Goal: Task Accomplishment & Management: Complete application form

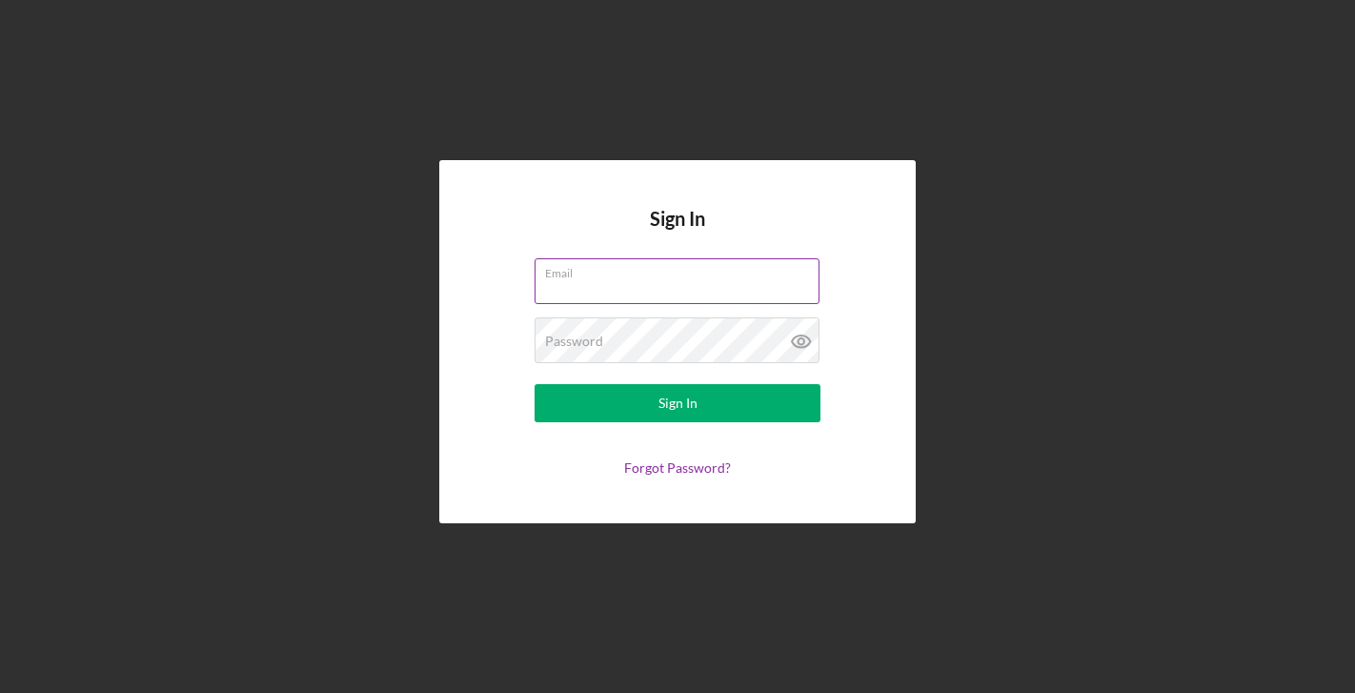
click at [636, 269] on label "Email" at bounding box center [682, 269] width 274 height 21
click at [636, 269] on input "Email" at bounding box center [677, 281] width 285 height 46
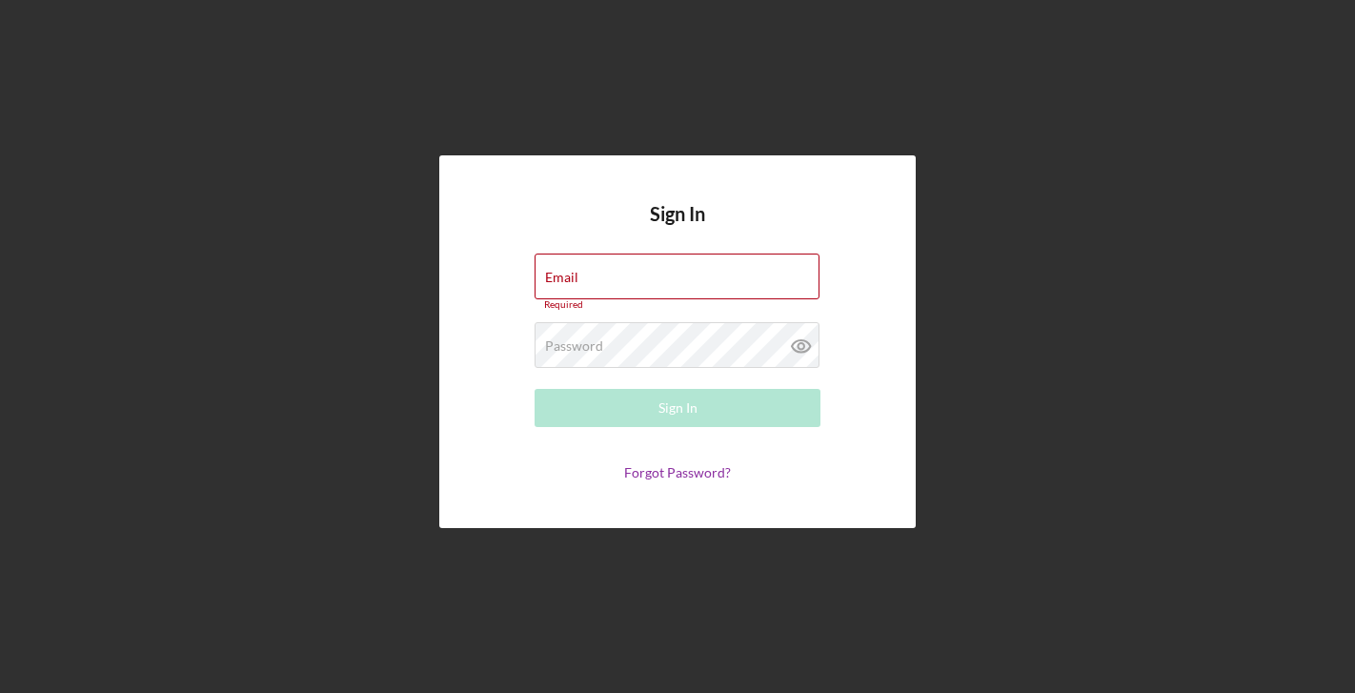
click at [1036, 3] on div "Sign In Email Required Password Required Sign In Forgot Password?" at bounding box center [678, 341] width 1336 height 683
click at [575, 347] on label "Password" at bounding box center [574, 345] width 58 height 15
click at [602, 282] on input "Email" at bounding box center [677, 276] width 285 height 46
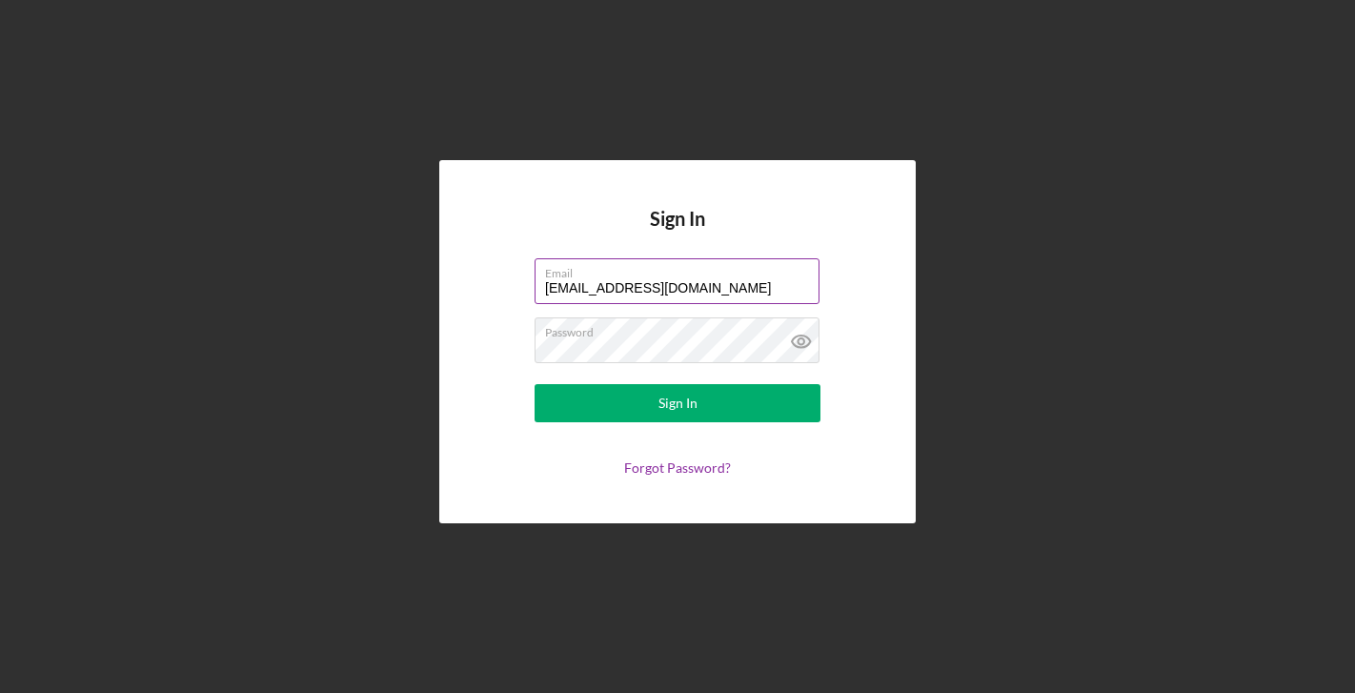
type input "[EMAIL_ADDRESS][DOMAIN_NAME]"
click at [678, 403] on button "Sign In" at bounding box center [678, 403] width 286 height 38
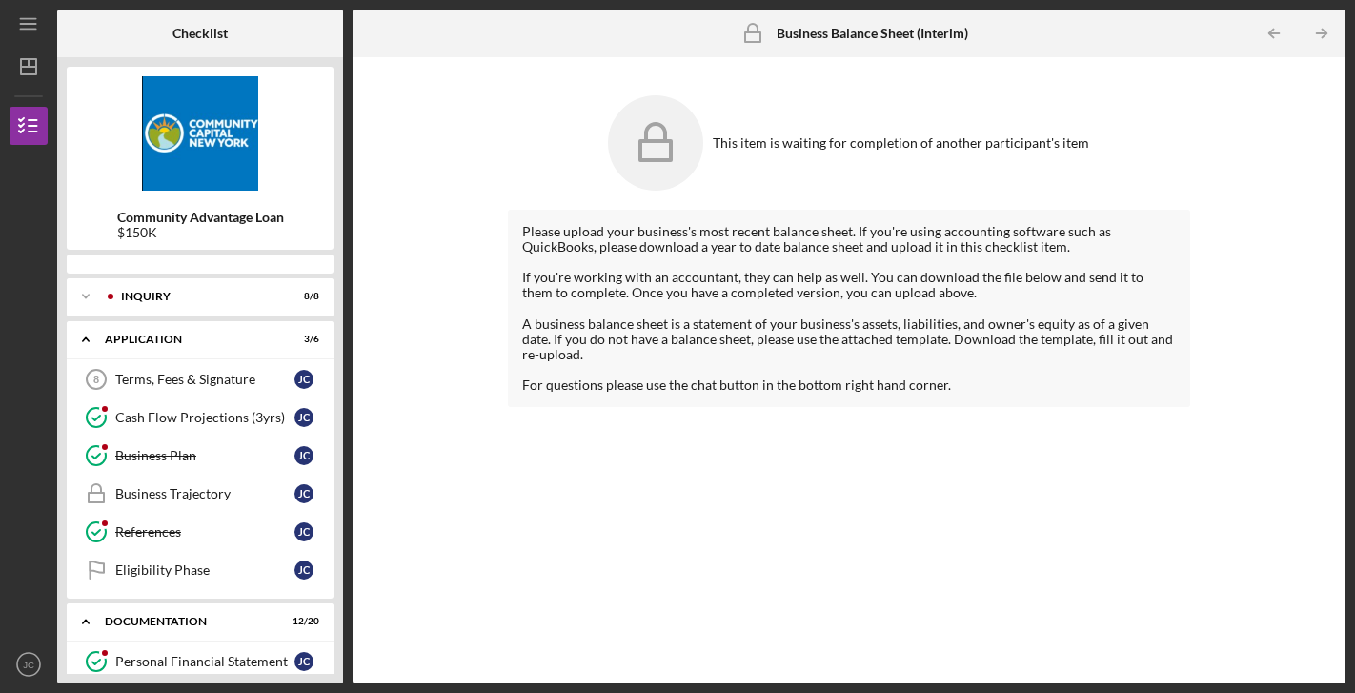
scroll to position [453, 0]
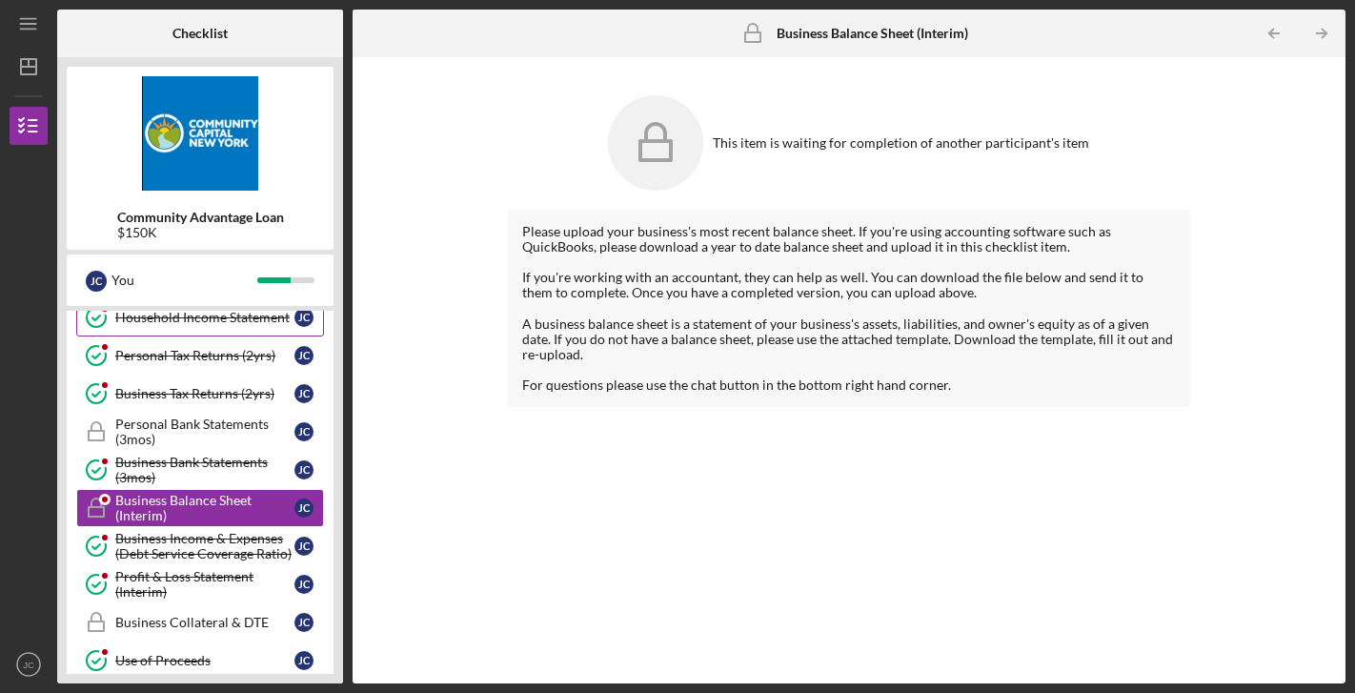
click at [233, 325] on link "Household Income Statement Household Income Statement [PERSON_NAME]" at bounding box center [200, 317] width 248 height 38
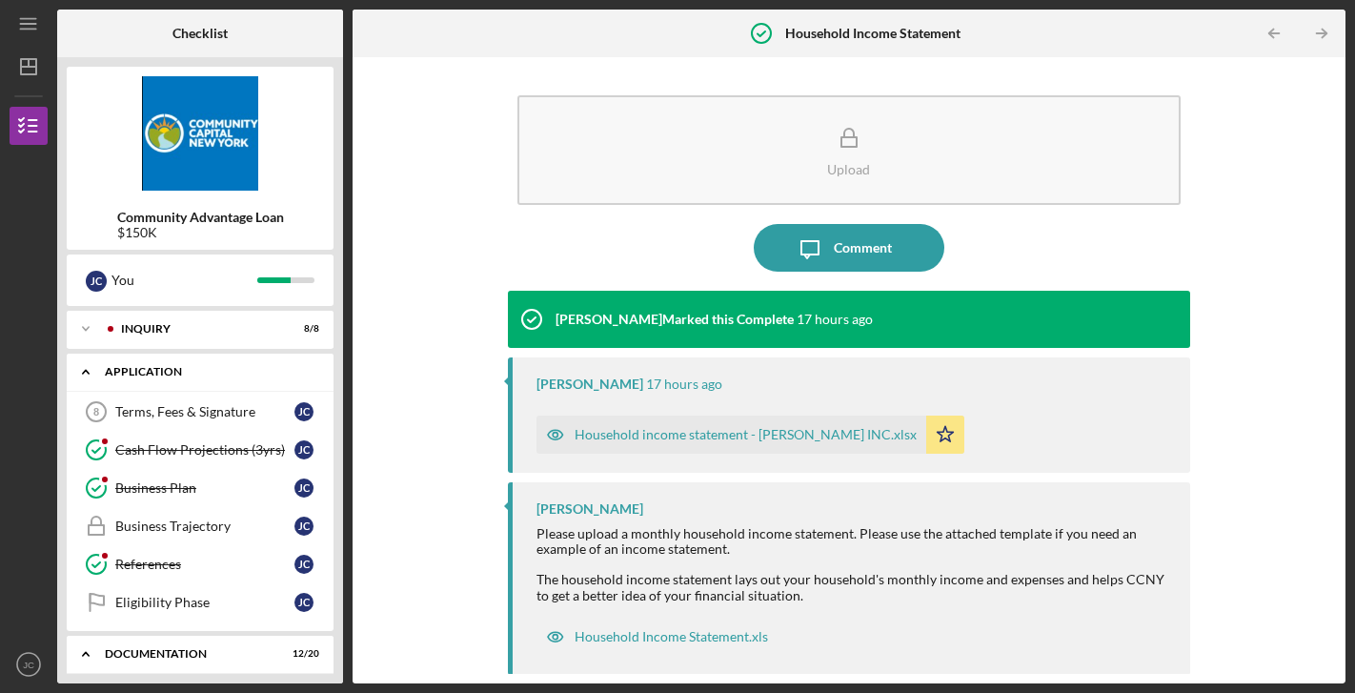
click at [213, 375] on div "Application" at bounding box center [207, 371] width 205 height 11
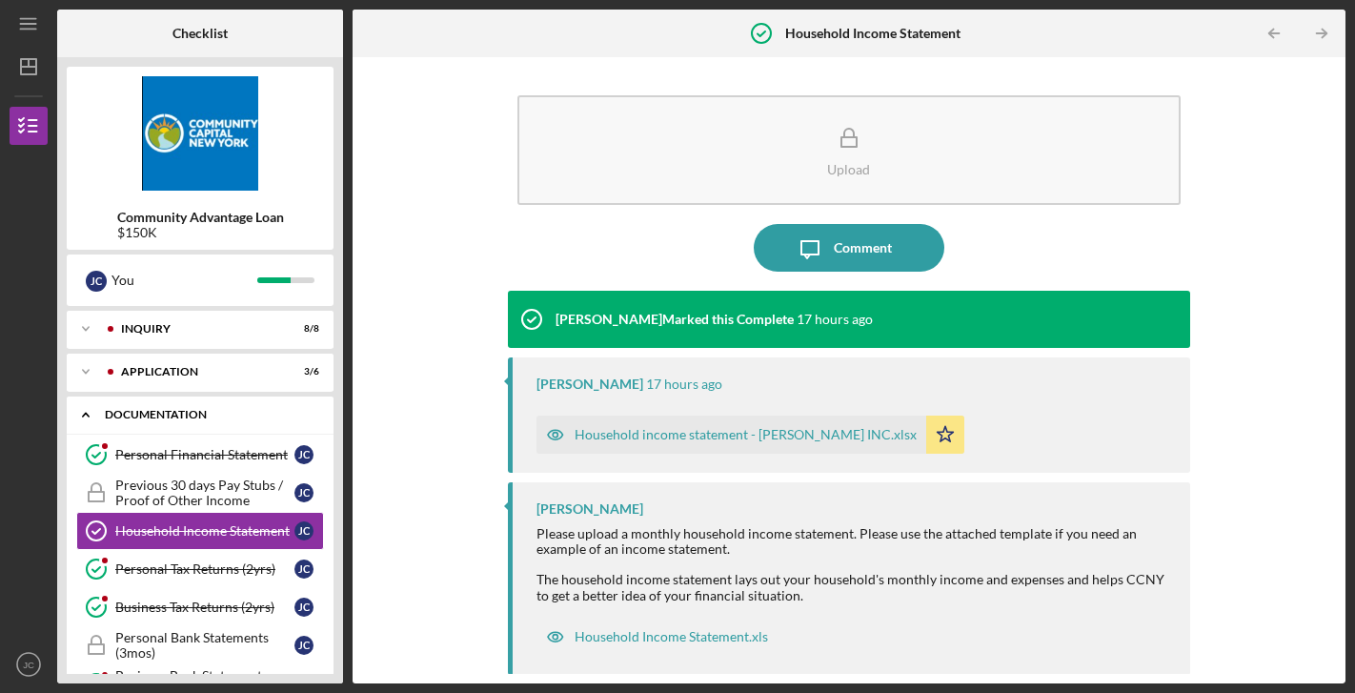
click at [172, 415] on div "Documentation" at bounding box center [207, 414] width 205 height 11
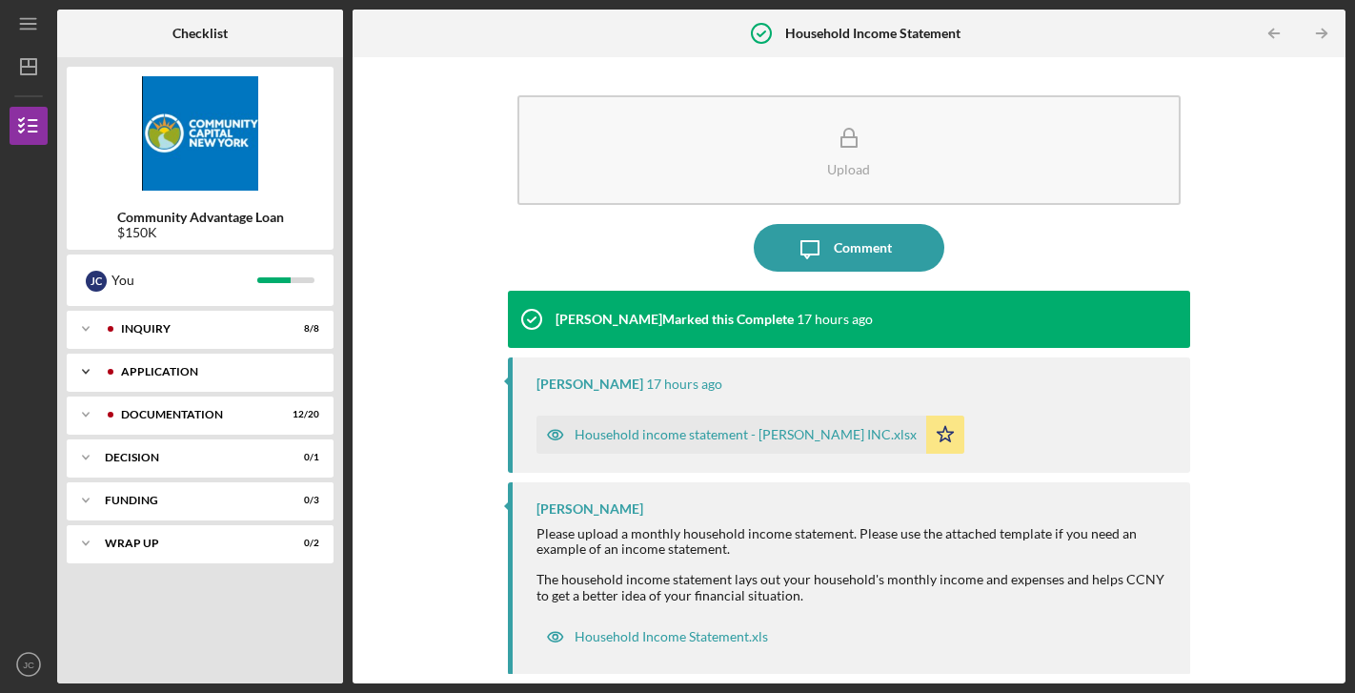
click at [244, 387] on div "Icon/Expander Application 3 / 6" at bounding box center [200, 372] width 267 height 38
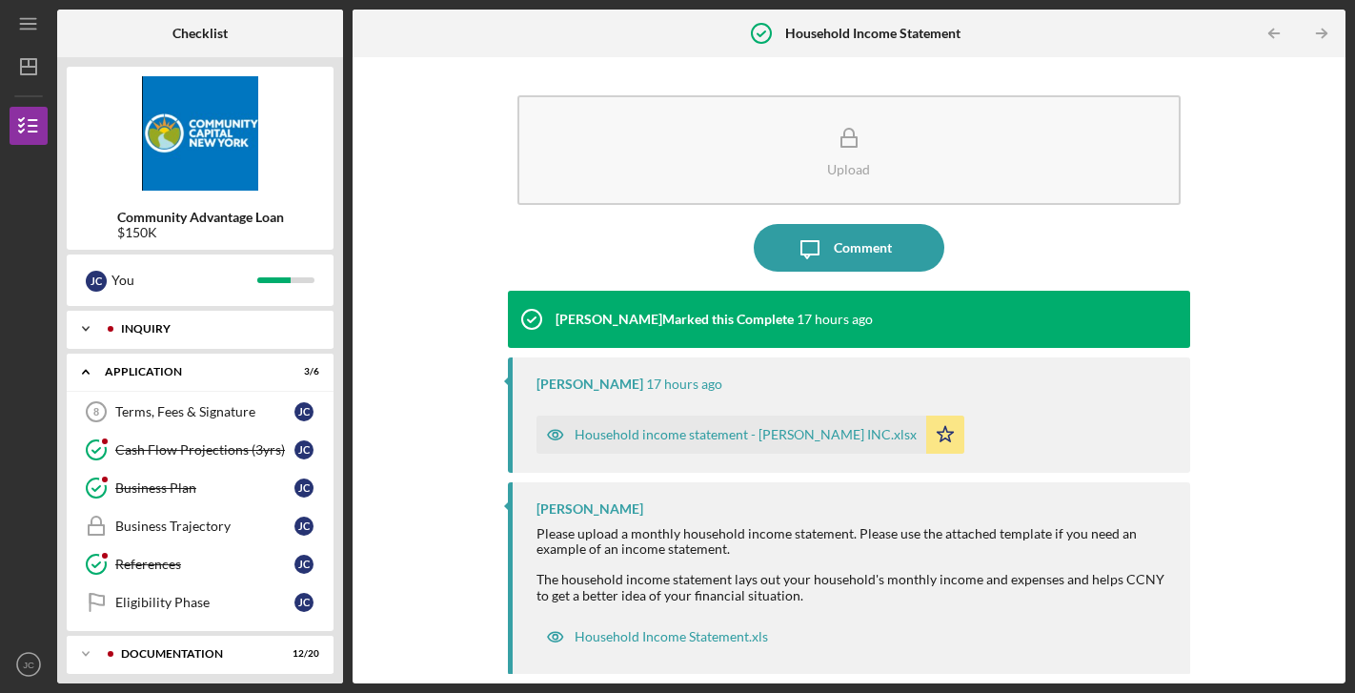
click at [177, 335] on div "Icon/Expander Inquiry 8 / 8" at bounding box center [200, 329] width 267 height 38
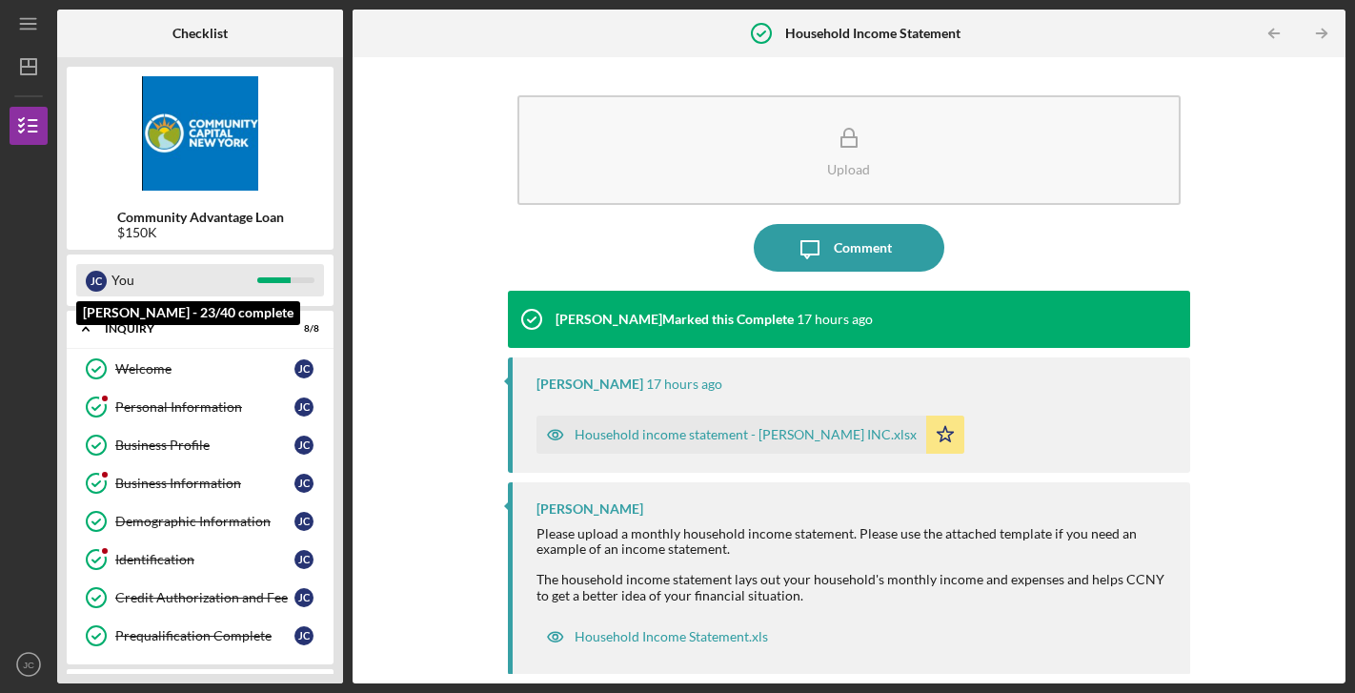
click at [176, 276] on div "You" at bounding box center [184, 280] width 146 height 32
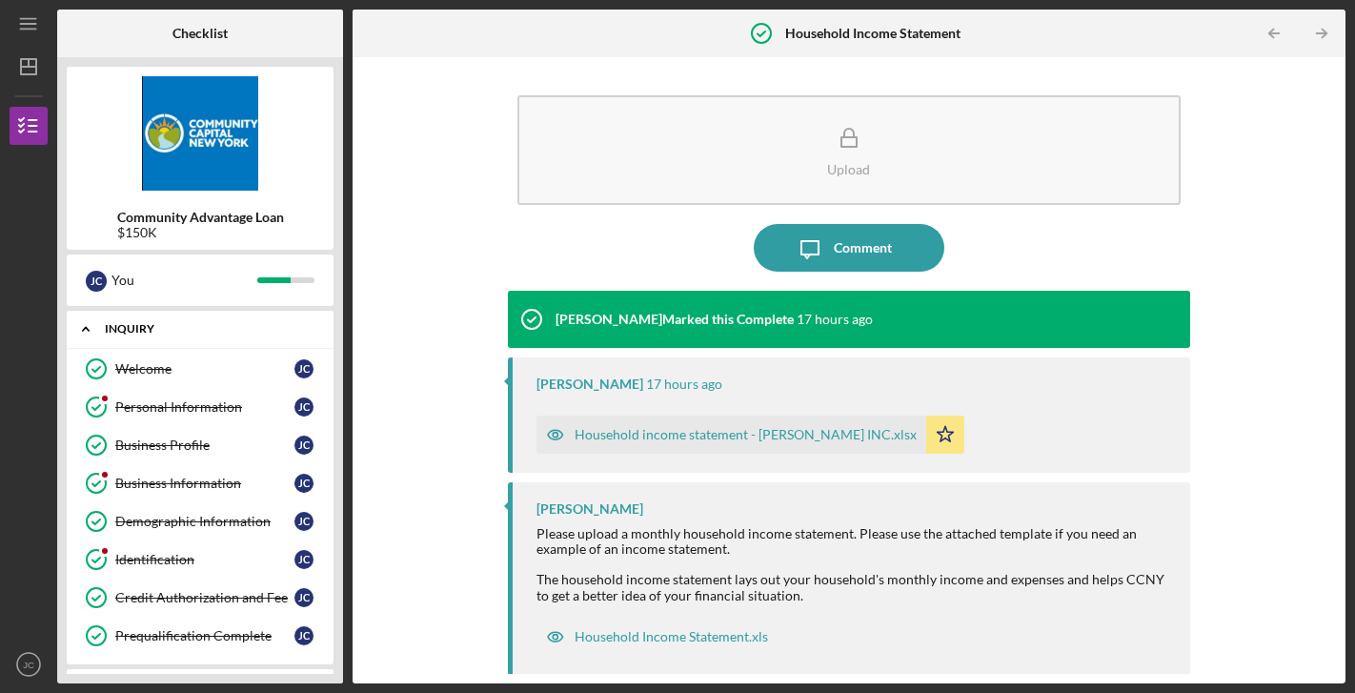
click at [152, 328] on div "Inquiry" at bounding box center [207, 328] width 205 height 11
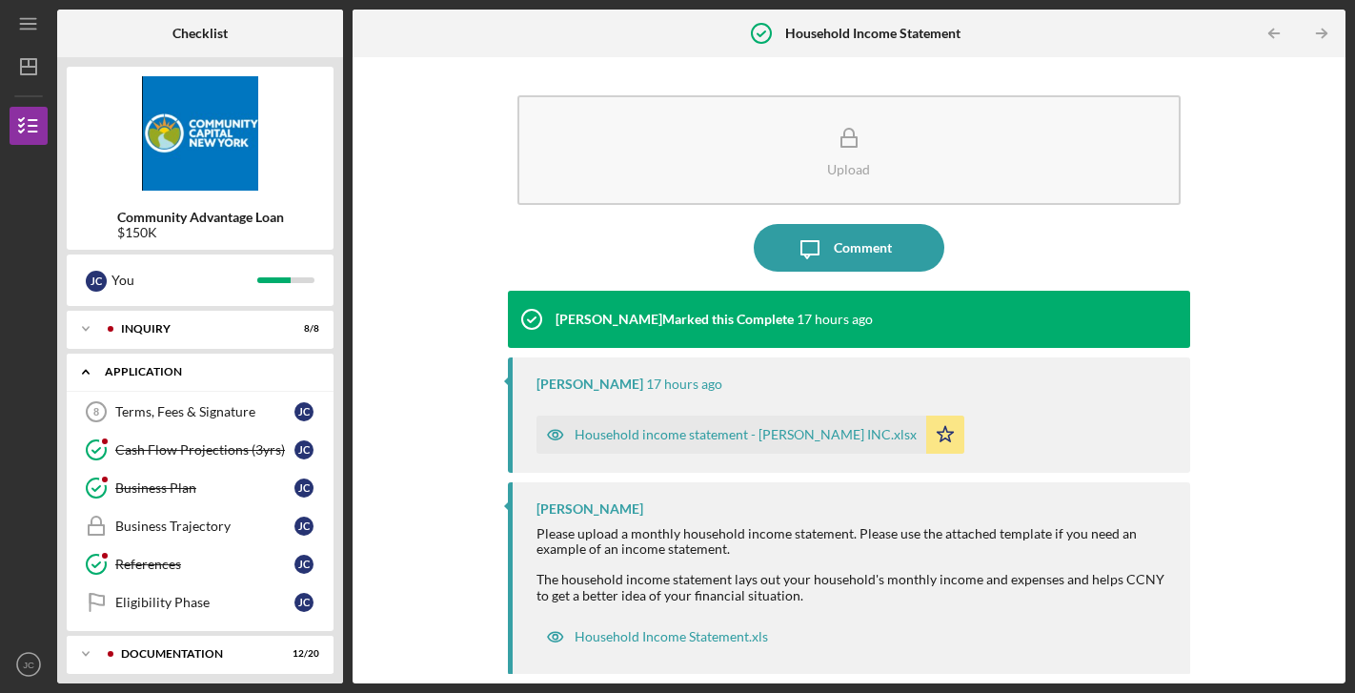
click at [144, 374] on div "Application" at bounding box center [207, 371] width 205 height 11
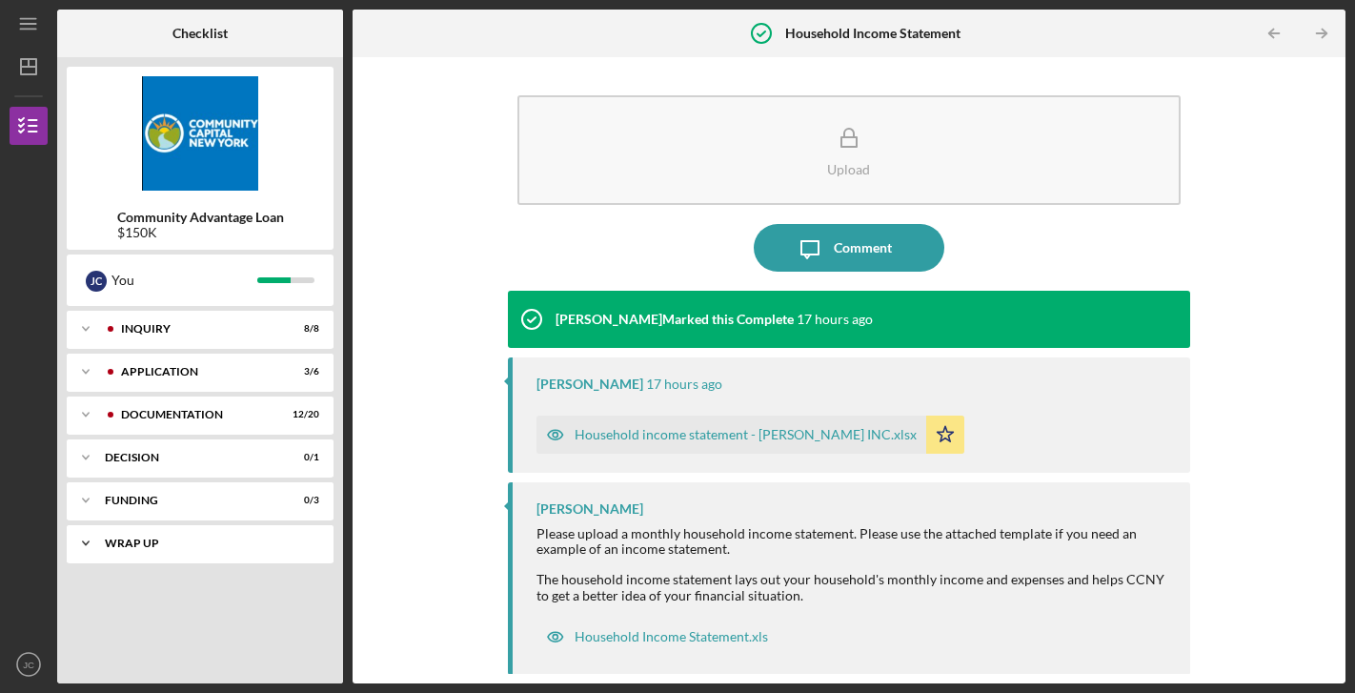
click at [152, 540] on div "Wrap up" at bounding box center [207, 542] width 205 height 11
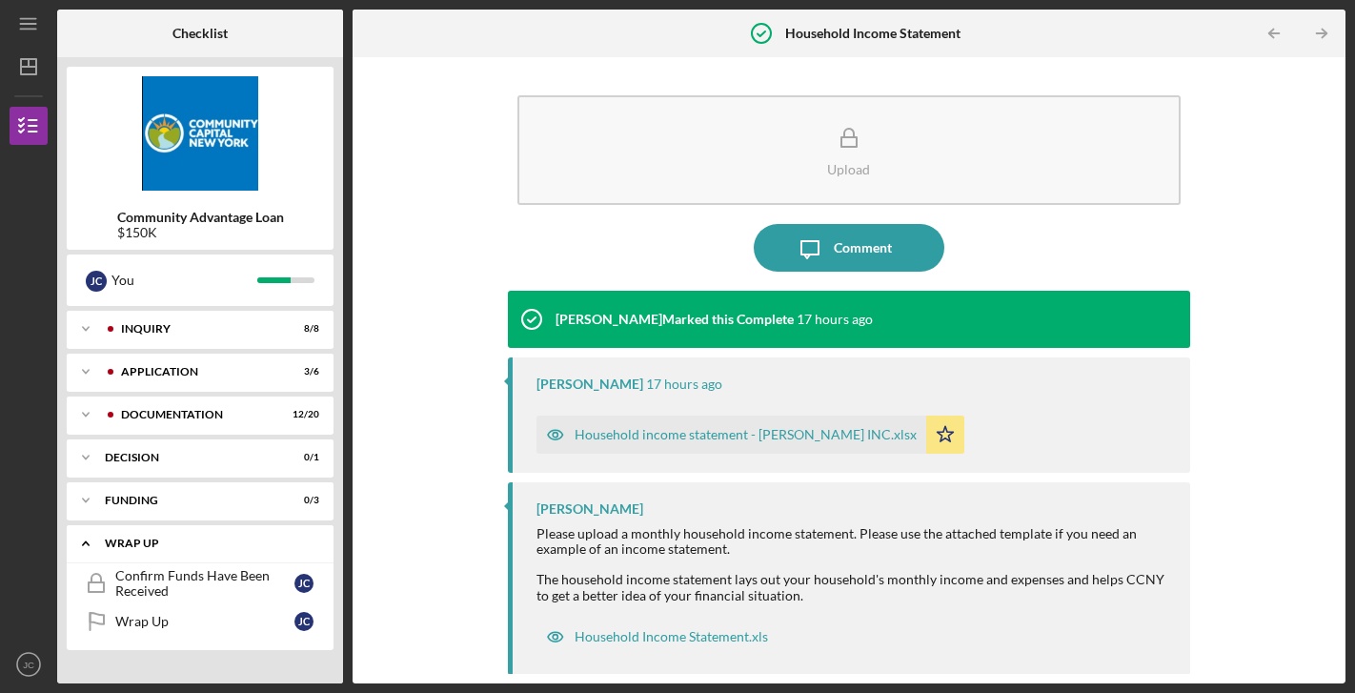
click at [170, 530] on div "Icon/Expander Wrap up 0 / 2" at bounding box center [200, 543] width 267 height 39
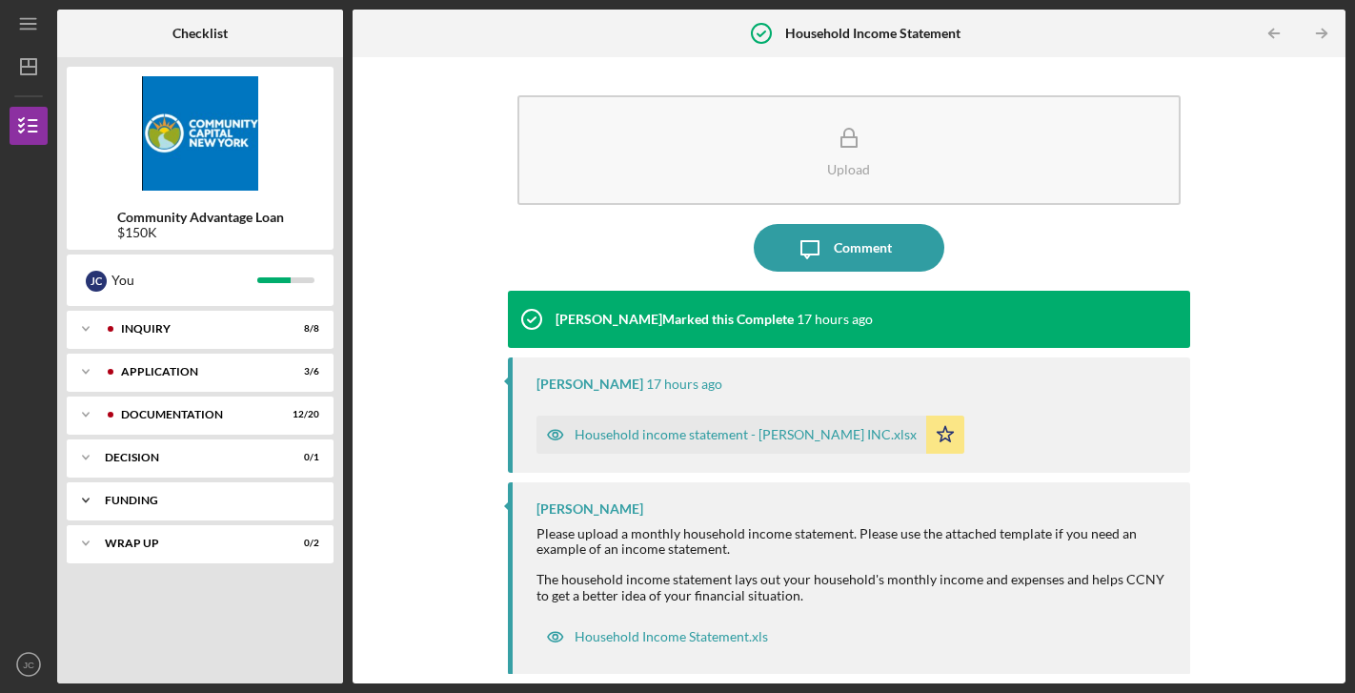
click at [172, 506] on div "Icon/Expander Funding 0 / 3" at bounding box center [200, 500] width 267 height 38
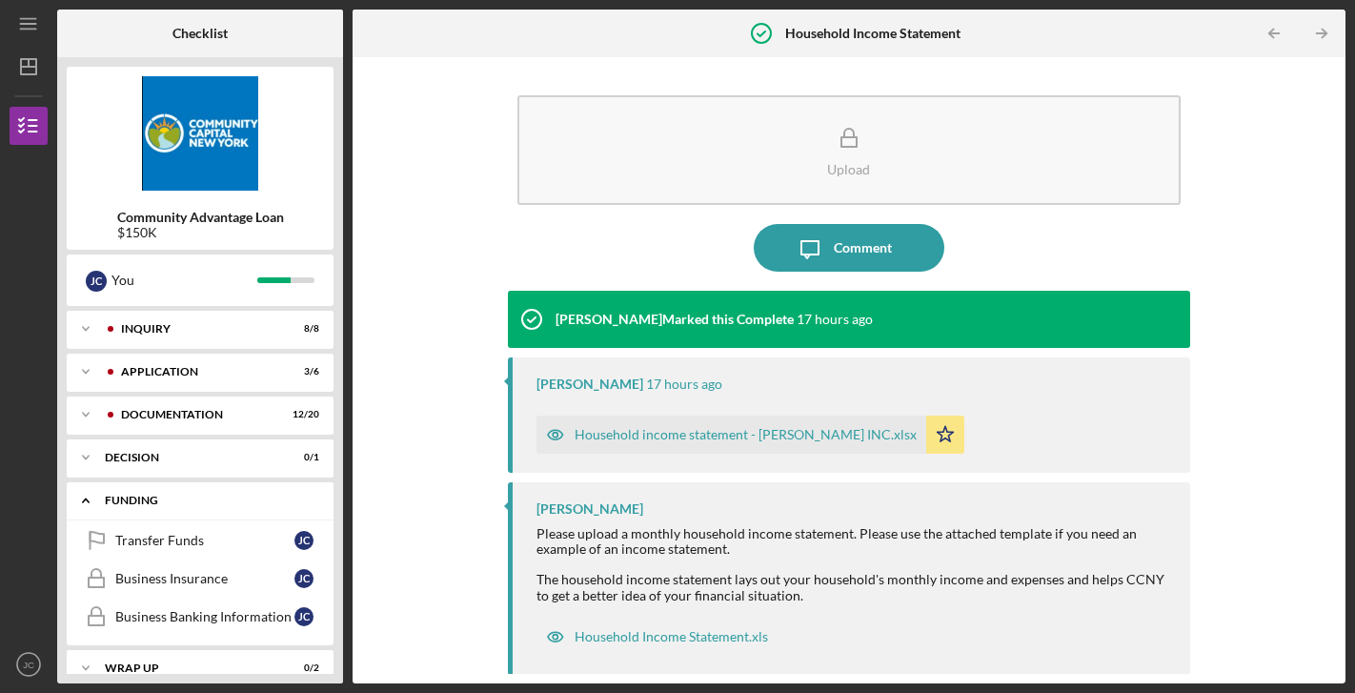
click at [175, 502] on div "Funding" at bounding box center [207, 500] width 205 height 11
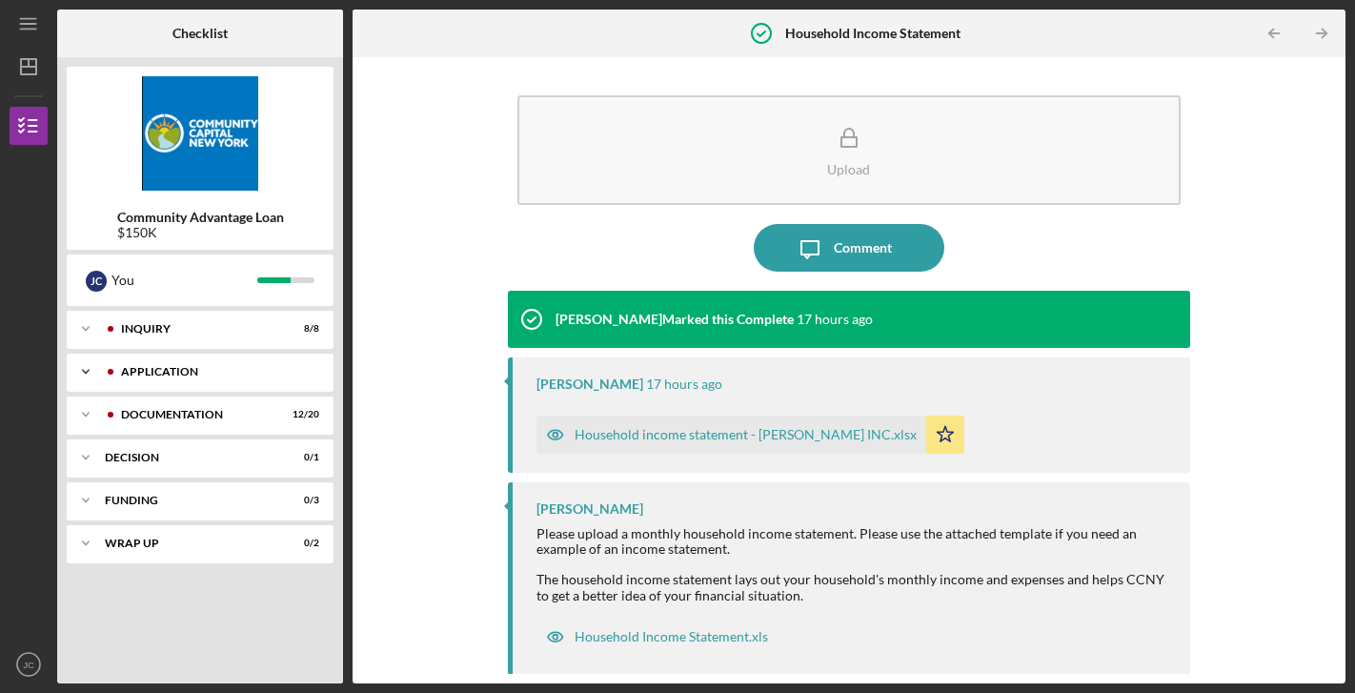
click at [188, 383] on div "Icon/Expander Application 3 / 6" at bounding box center [200, 372] width 267 height 38
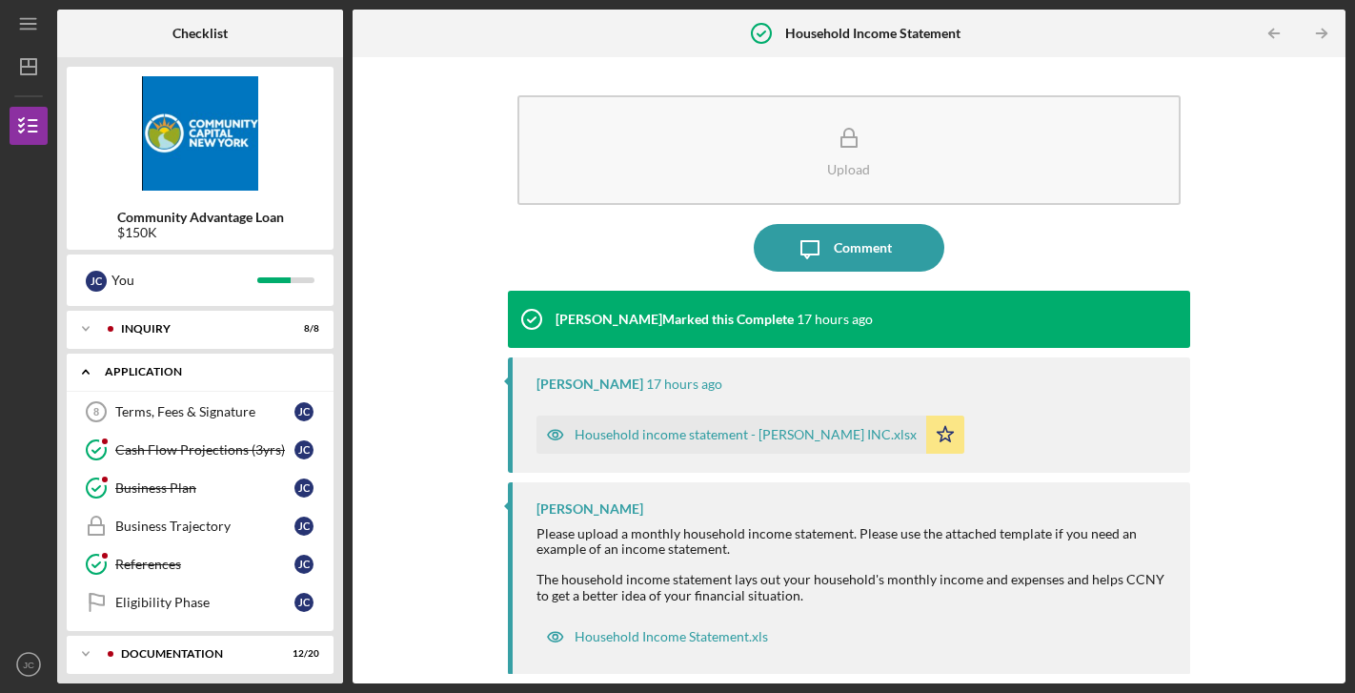
click at [198, 356] on div "Icon/Expander Application 3 / 6" at bounding box center [200, 372] width 267 height 39
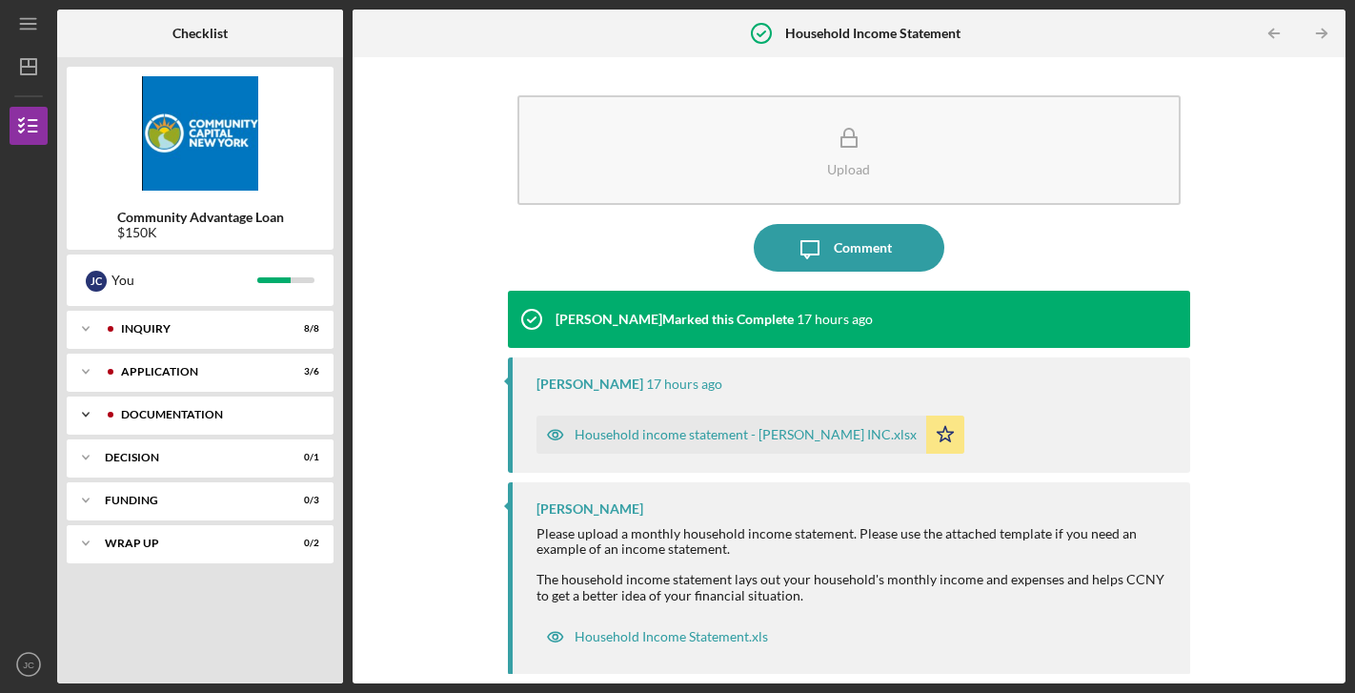
click at [194, 415] on div "Documentation" at bounding box center [215, 414] width 189 height 11
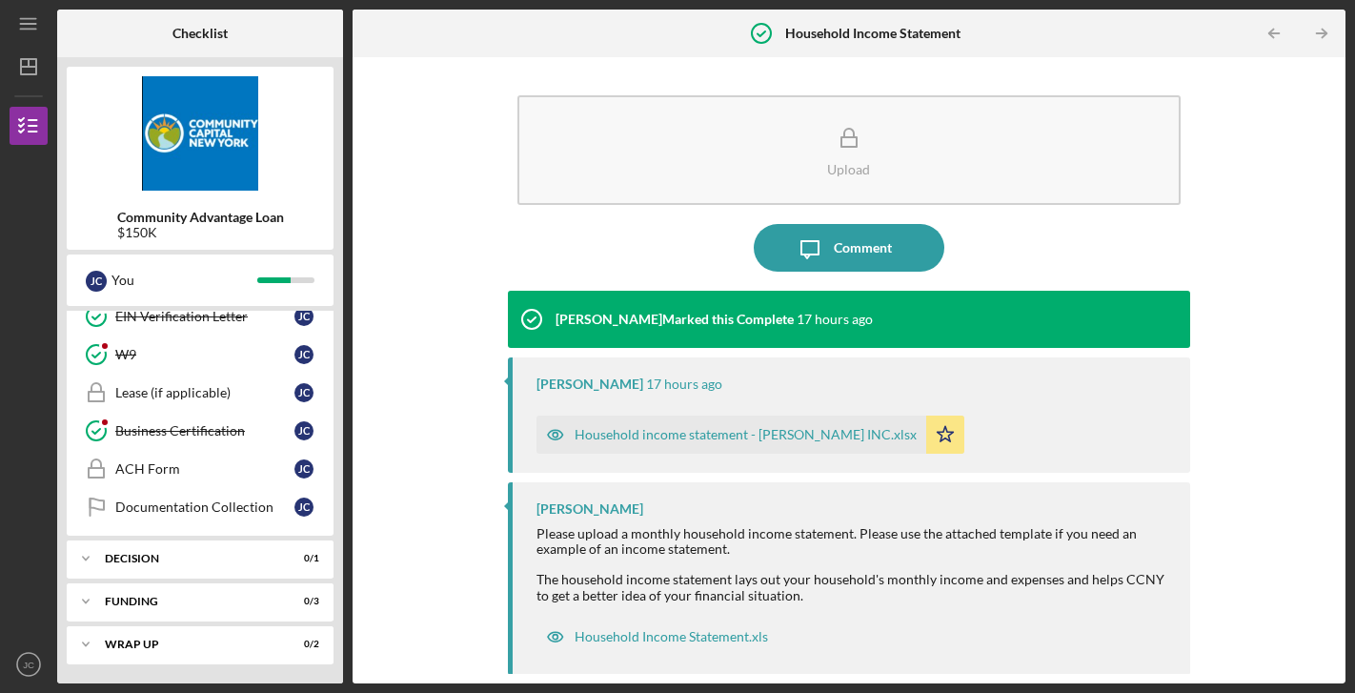
scroll to position [672, 0]
click at [217, 485] on link "ACH Form ACH Form [PERSON_NAME]" at bounding box center [200, 469] width 248 height 38
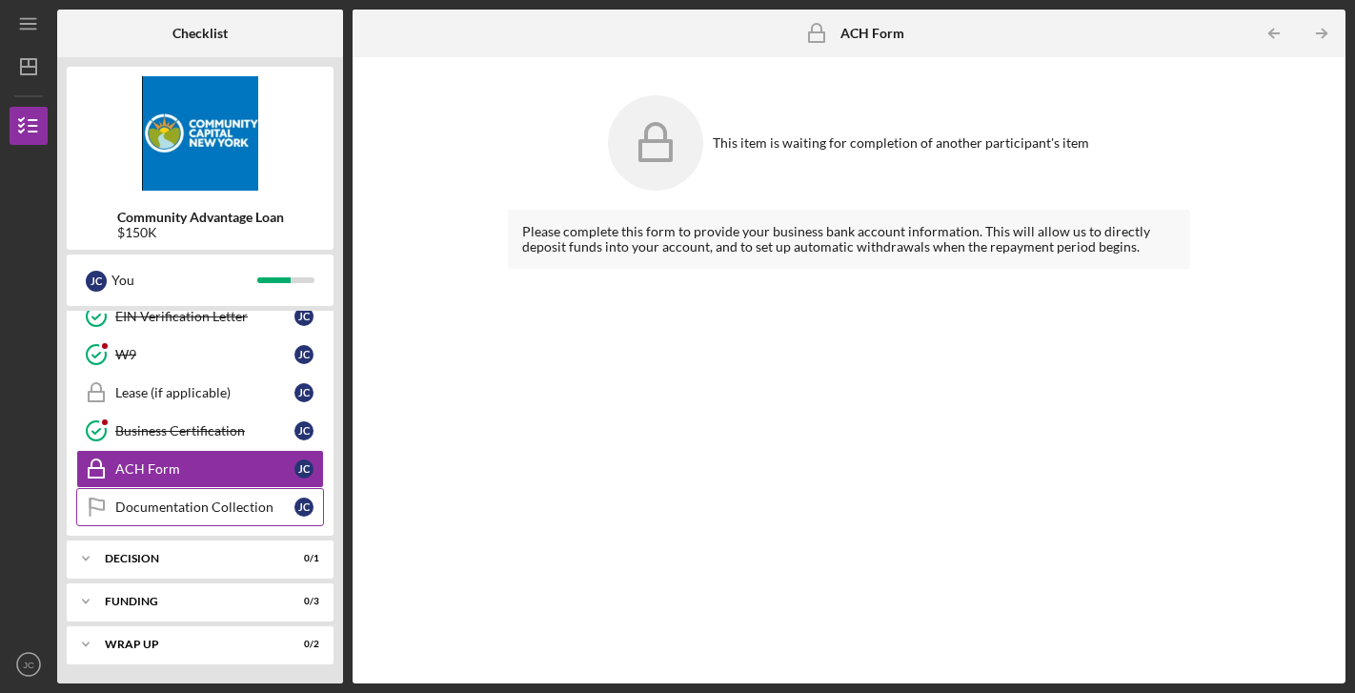
click at [204, 512] on div "Documentation Collection" at bounding box center [204, 506] width 179 height 15
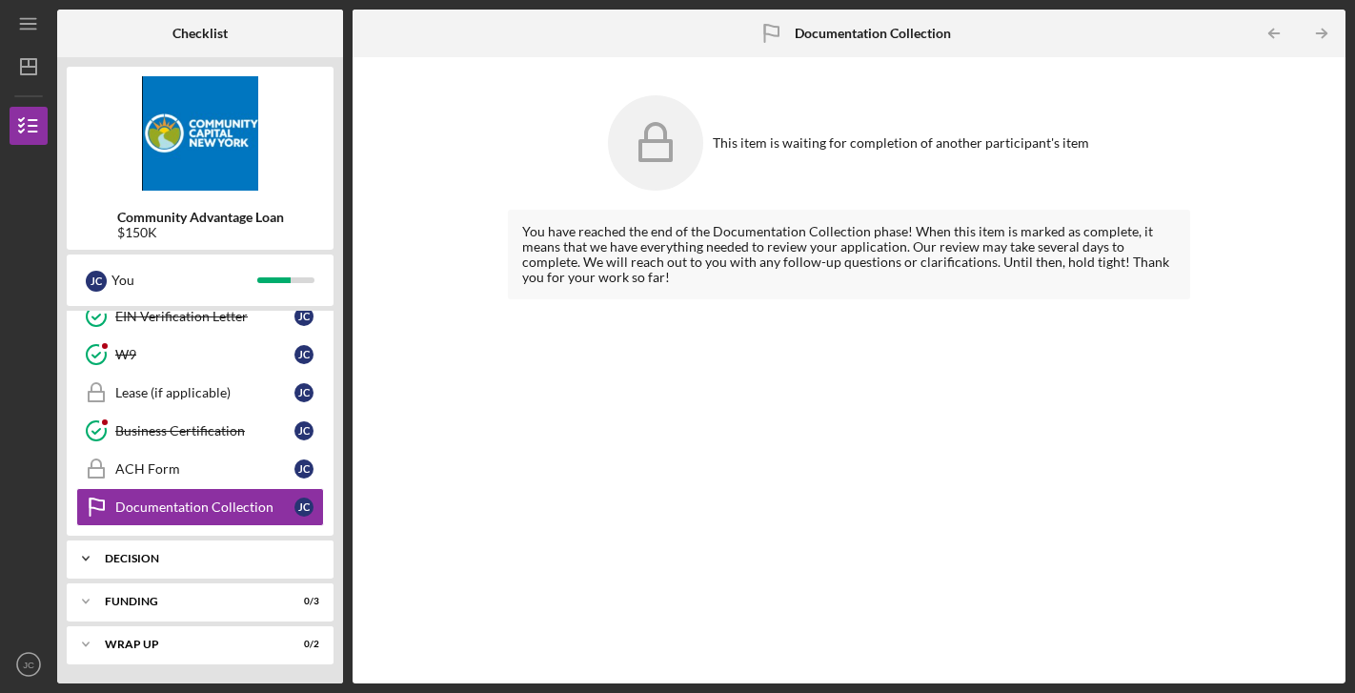
click at [185, 558] on div "Decision" at bounding box center [207, 558] width 205 height 11
click at [180, 586] on link "Decision Decision [PERSON_NAME]" at bounding box center [200, 598] width 248 height 38
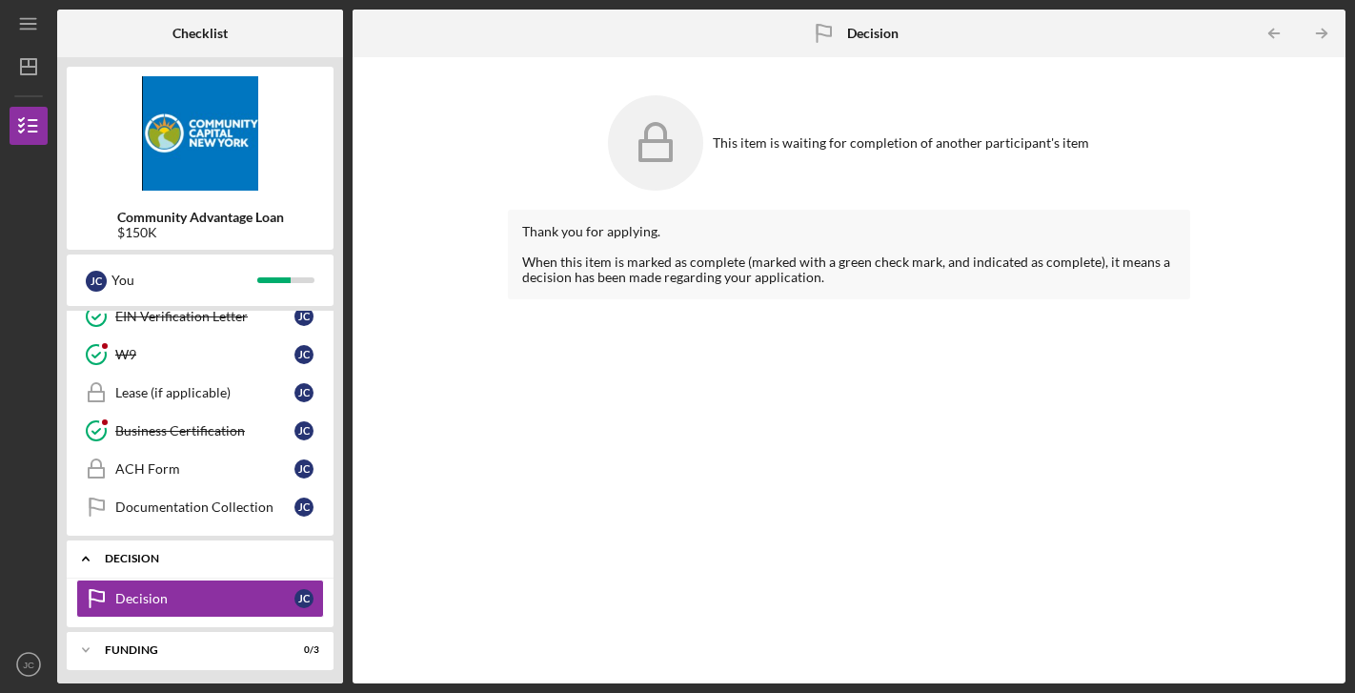
click at [208, 560] on div "Decision" at bounding box center [207, 558] width 205 height 11
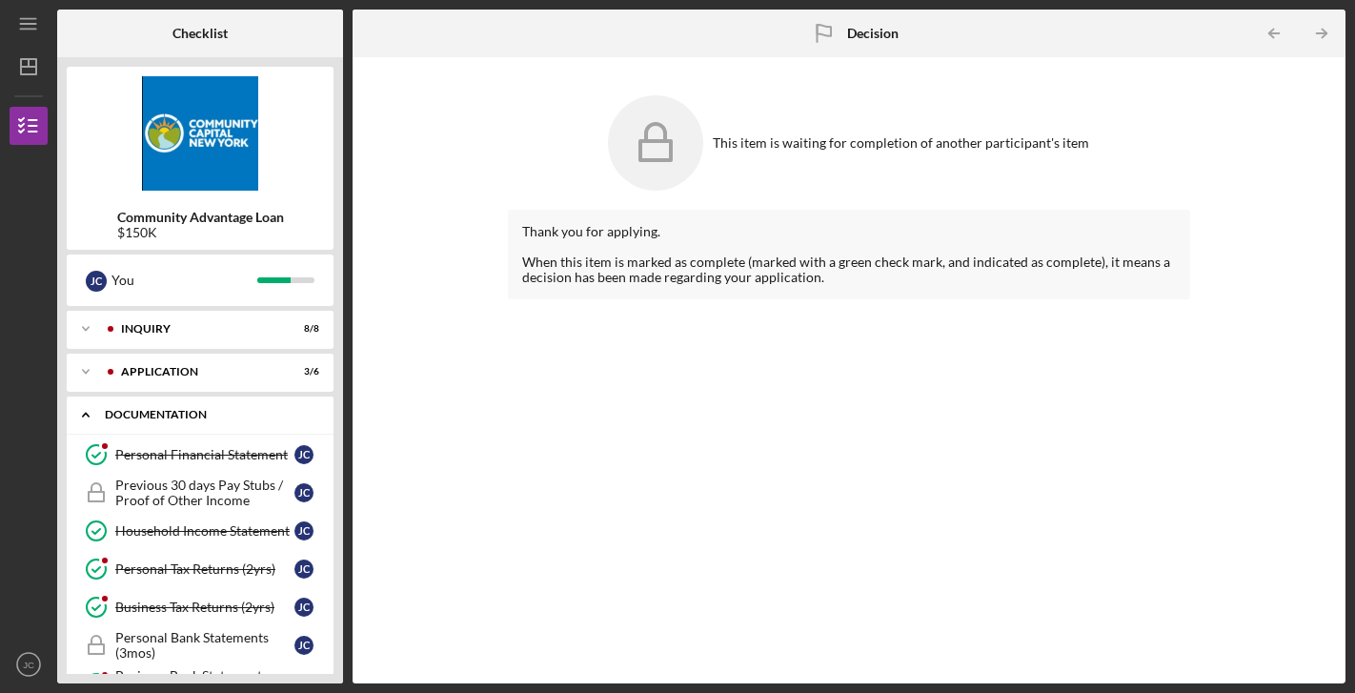
click at [234, 421] on div "Icon/Expander Documentation 12 / 20" at bounding box center [200, 414] width 267 height 39
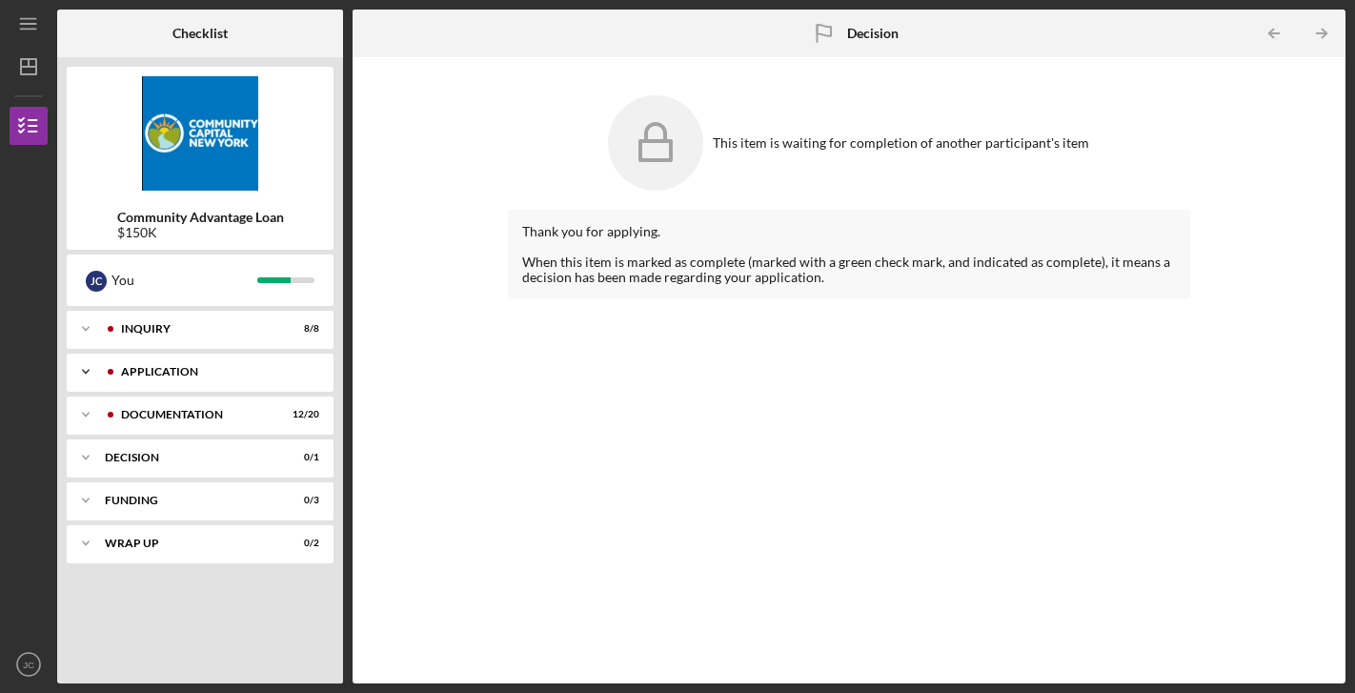
click at [245, 355] on div "Icon/Expander Application 3 / 6" at bounding box center [200, 372] width 267 height 38
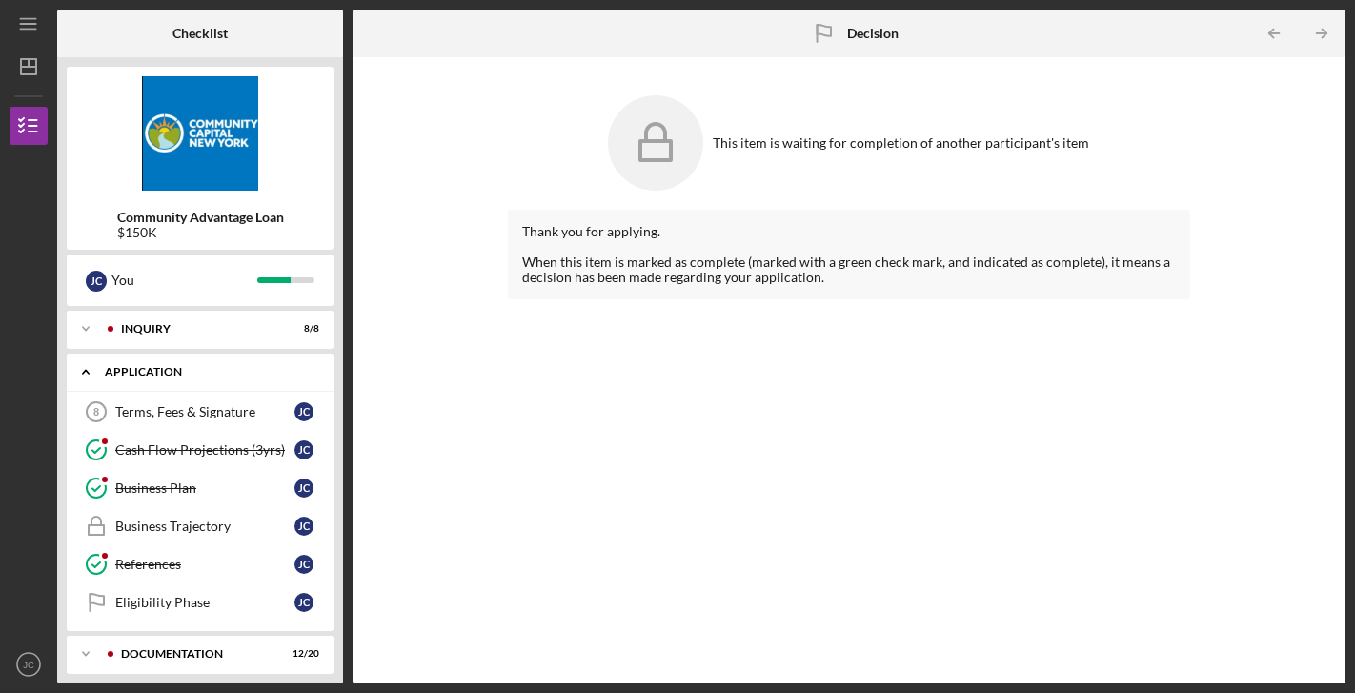
click at [245, 355] on div "Icon/Expander Application 3 / 6" at bounding box center [200, 372] width 267 height 39
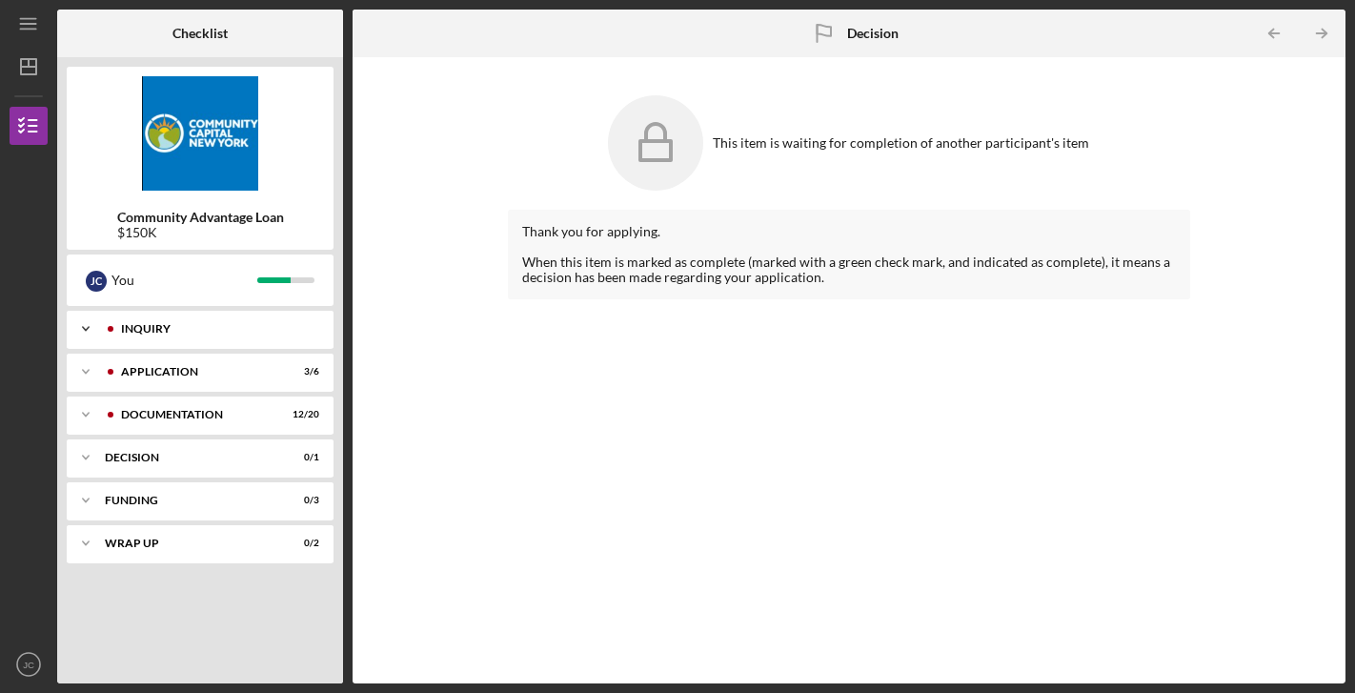
click at [246, 326] on div "Inquiry" at bounding box center [215, 328] width 189 height 11
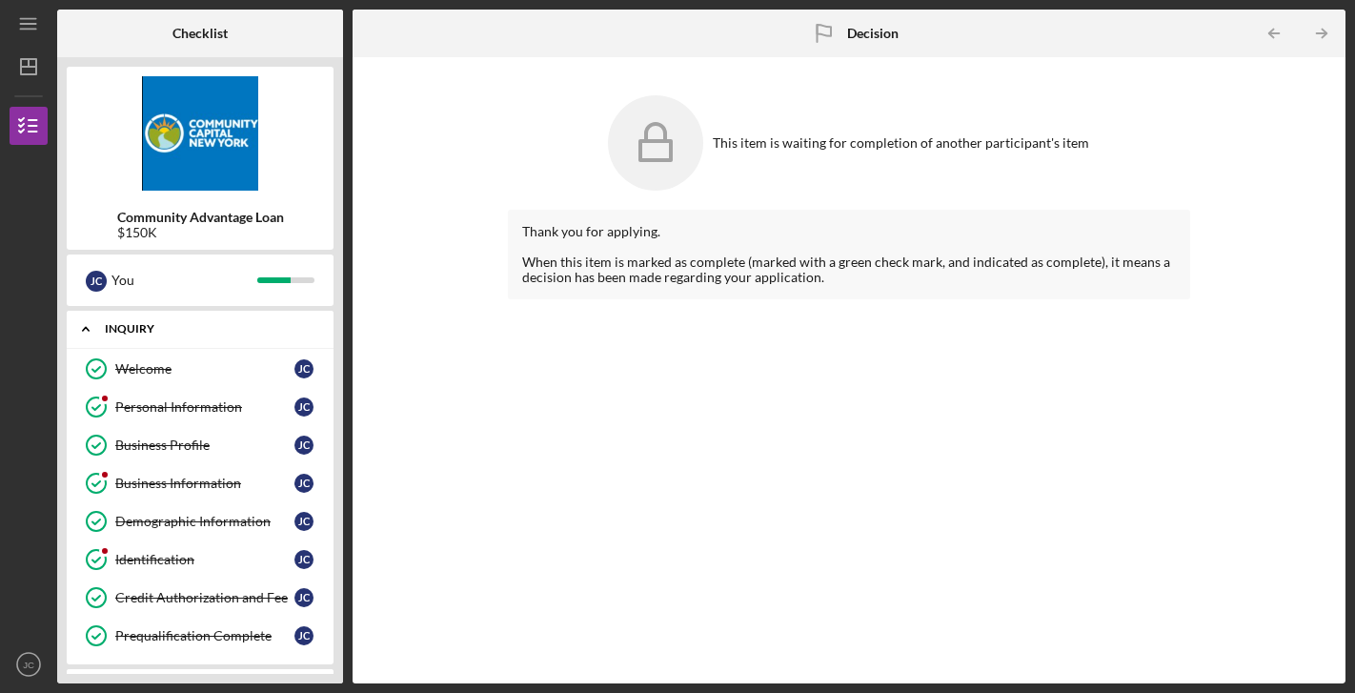
click at [247, 334] on div "Icon/Expander Inquiry 8 / 8" at bounding box center [200, 329] width 267 height 39
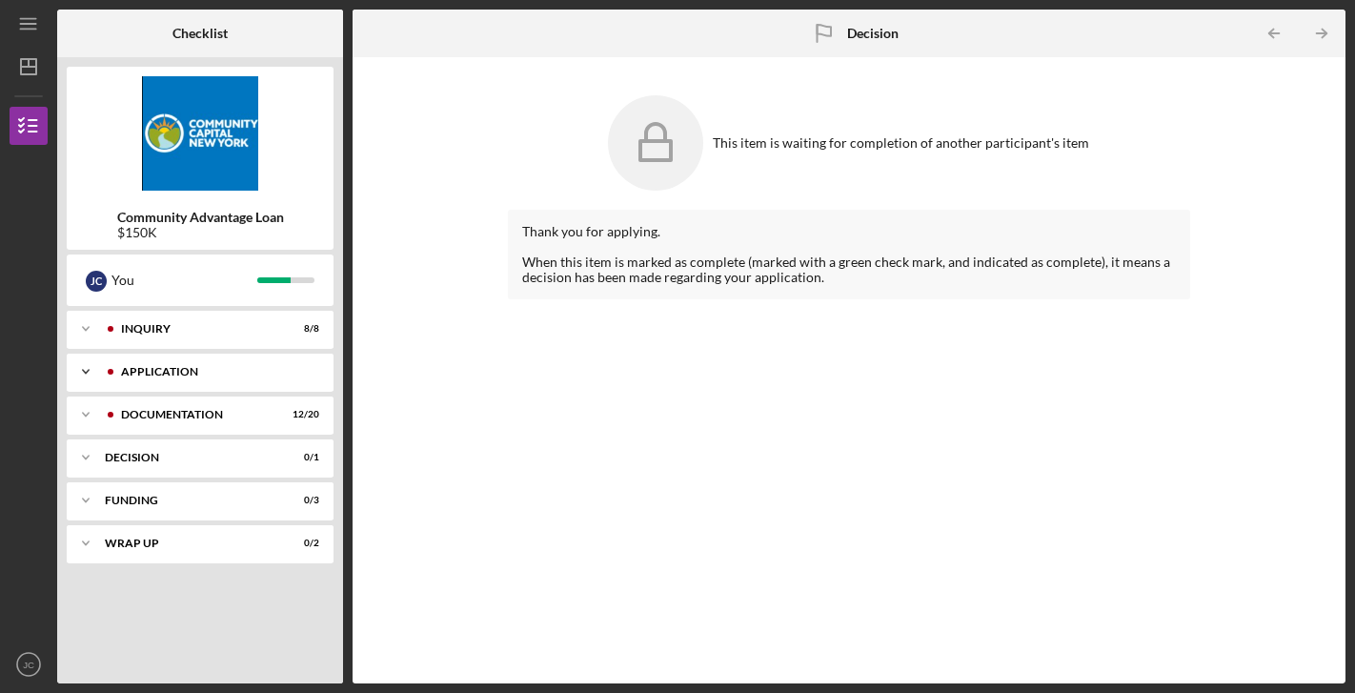
click at [236, 373] on div "Application" at bounding box center [215, 371] width 189 height 11
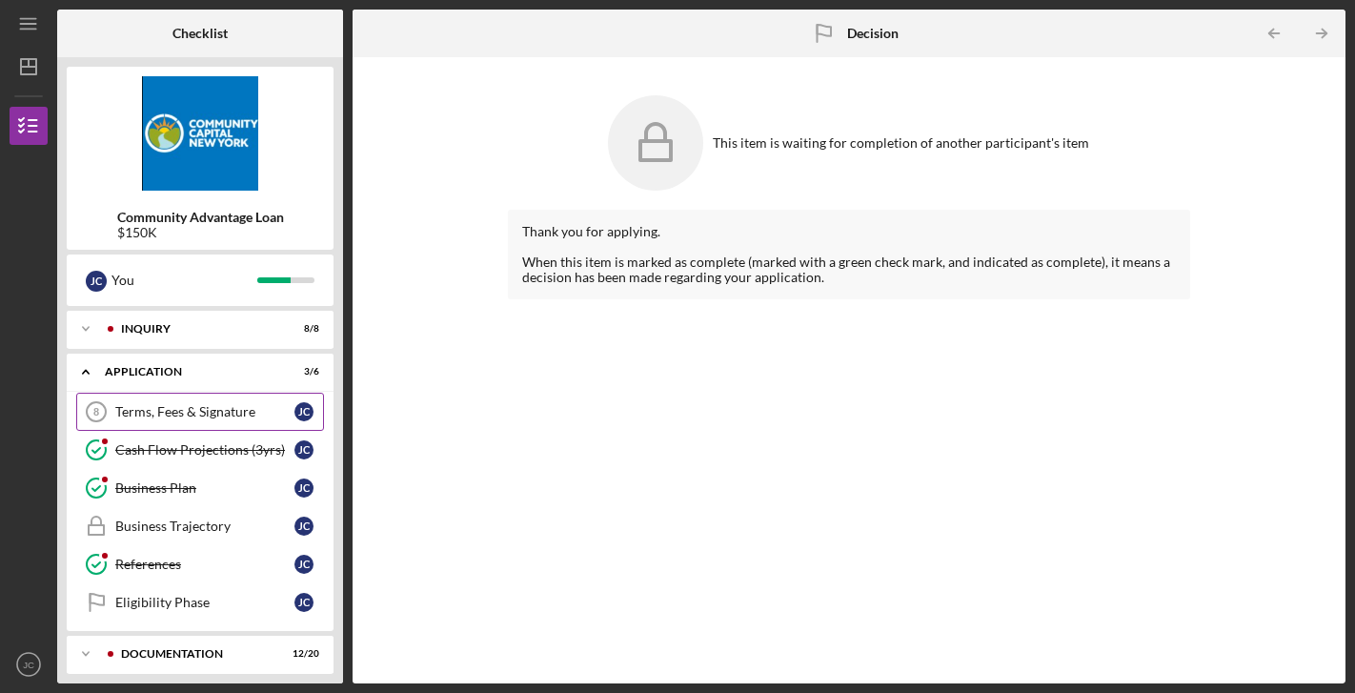
click at [217, 417] on div "Terms, Fees & Signature" at bounding box center [204, 411] width 179 height 15
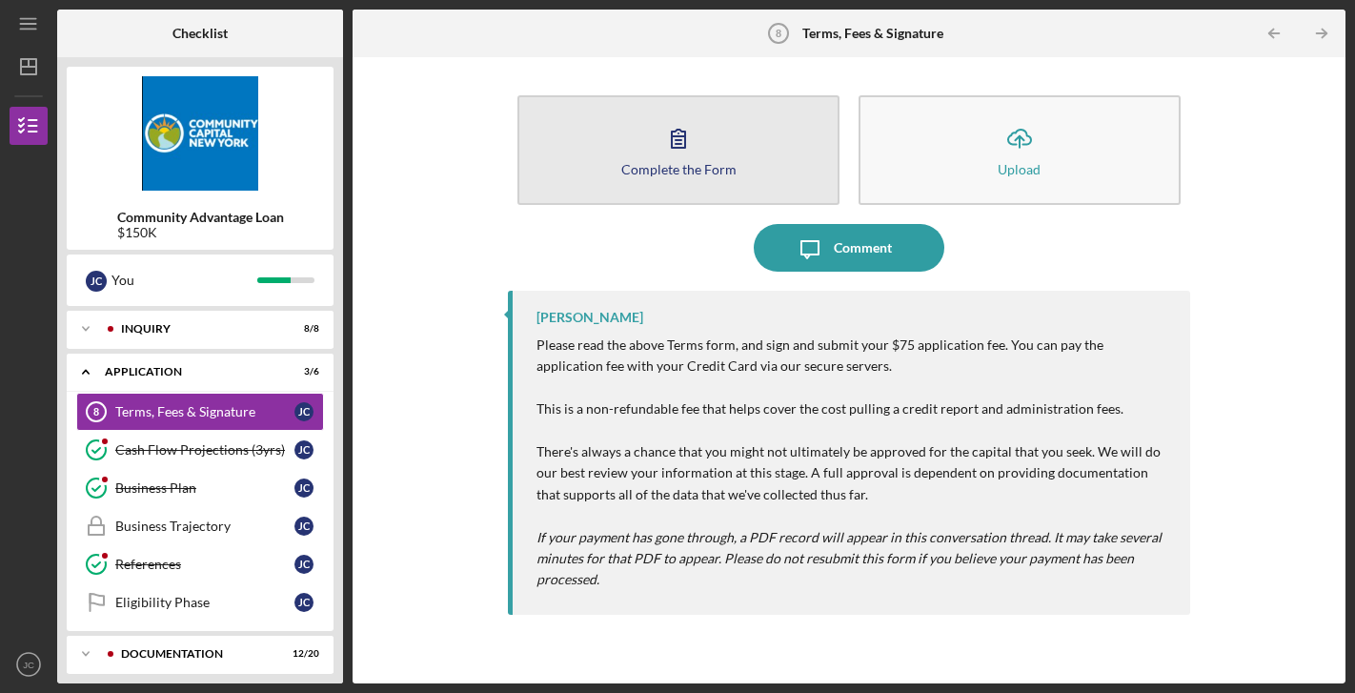
click at [823, 162] on button "Complete the Form Form" at bounding box center [678, 150] width 322 height 110
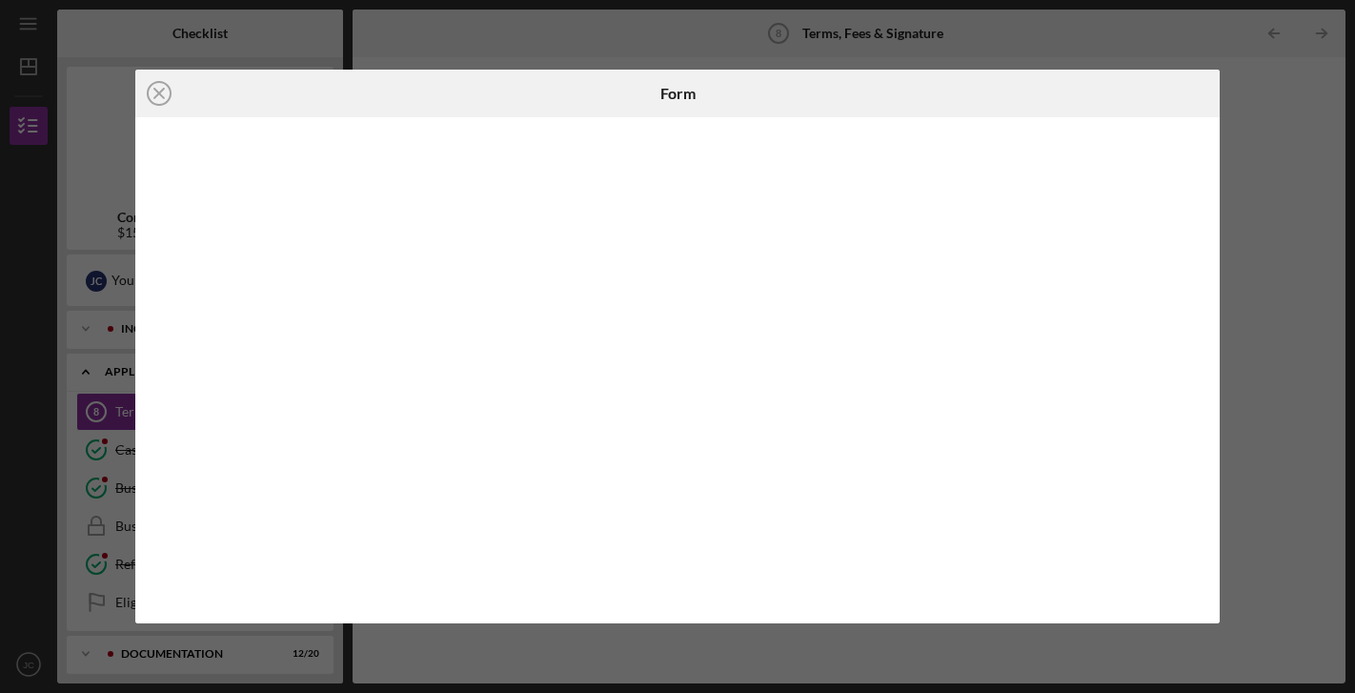
click at [1202, 498] on iframe at bounding box center [678, 370] width 1048 height 469
click at [1206, 415] on div at bounding box center [677, 370] width 1084 height 507
